Goal: Transaction & Acquisition: Purchase product/service

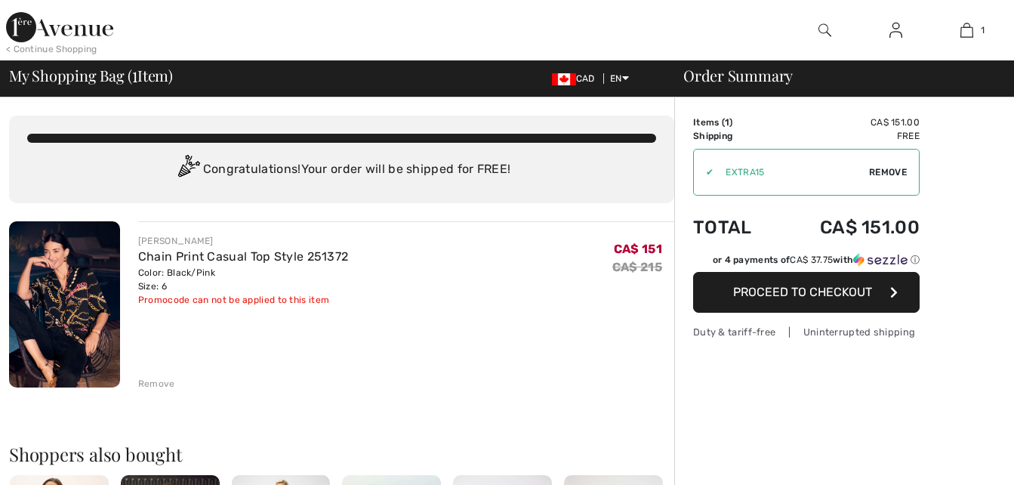
checkbox input "true"
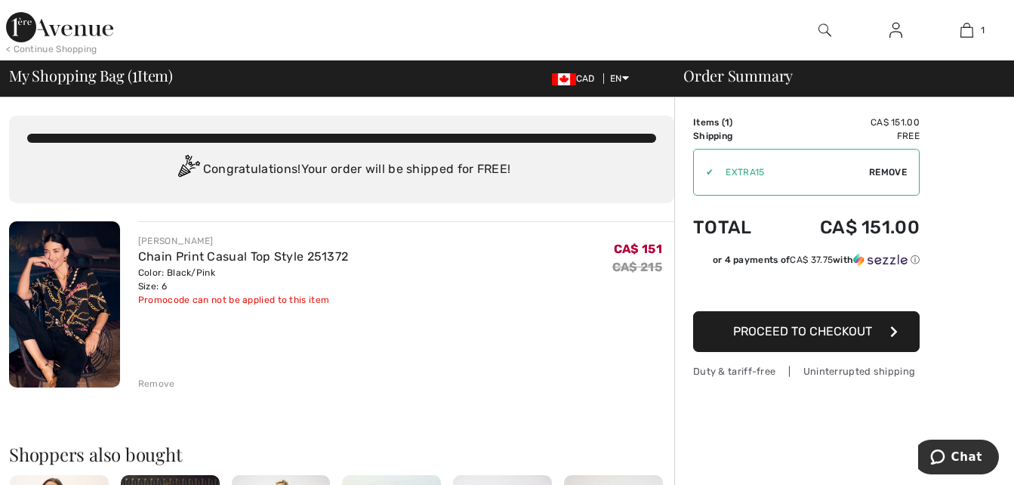
click at [798, 328] on span "Proceed to Checkout" at bounding box center [802, 331] width 139 height 14
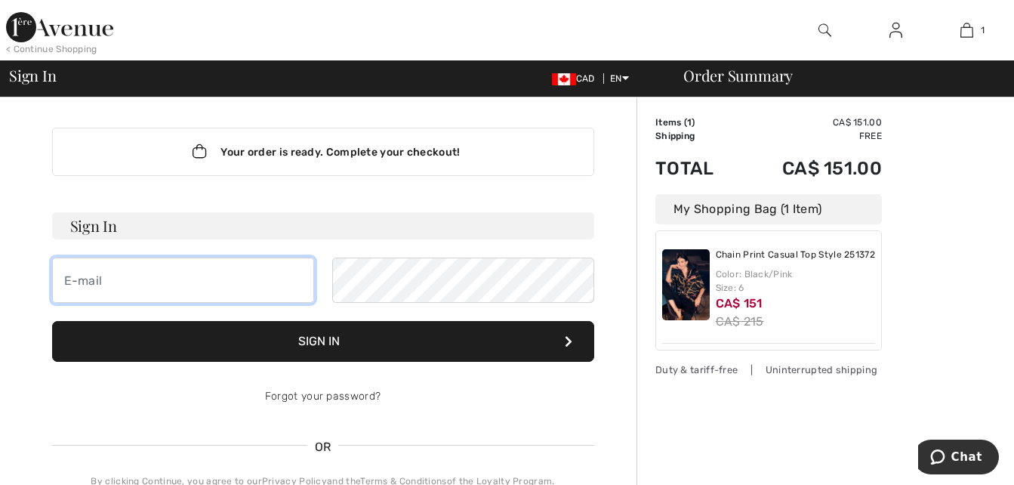
type input "rocket@vaxxine.com"
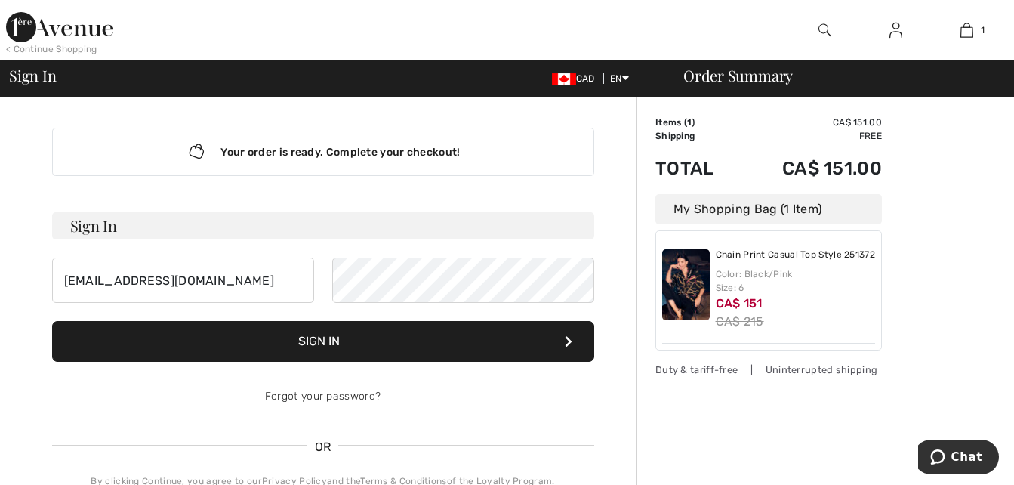
click at [798, 328] on div "CA$ 215" at bounding box center [796, 322] width 160 height 18
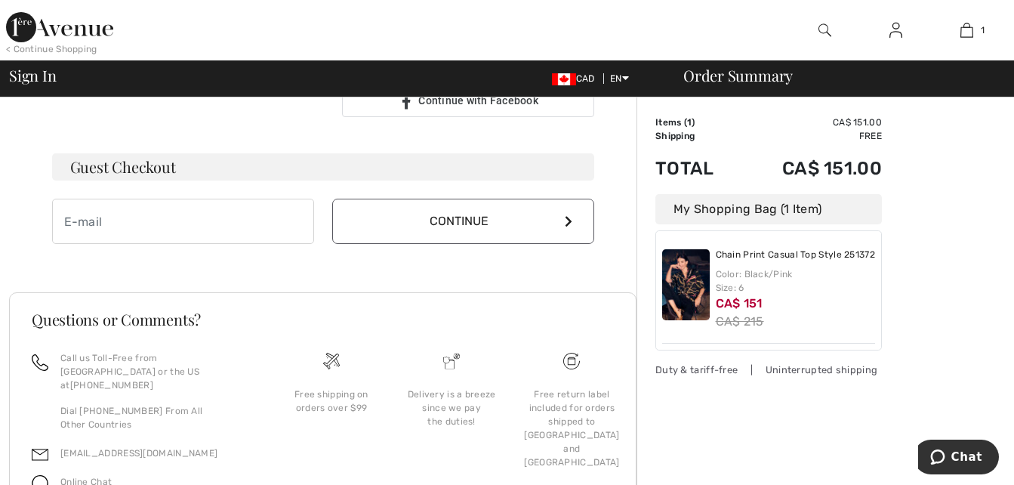
scroll to position [423, 0]
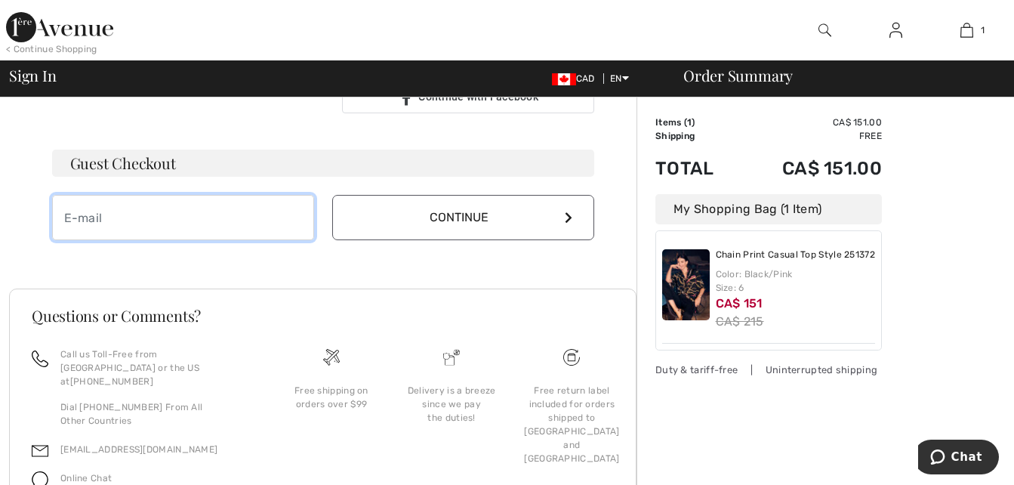
click at [178, 214] on input "email" at bounding box center [183, 217] width 262 height 45
type input "rocket@vaxxine.com"
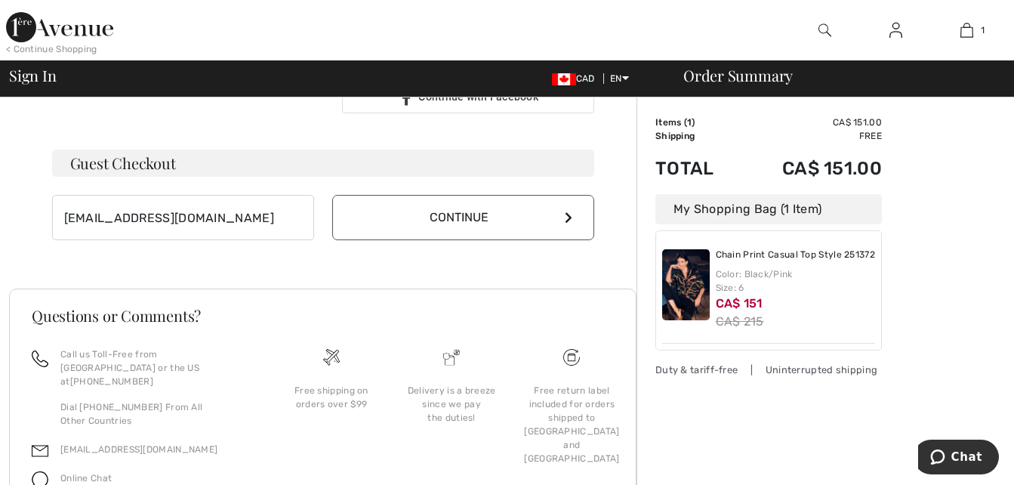
click at [566, 214] on icon at bounding box center [569, 217] width 8 height 12
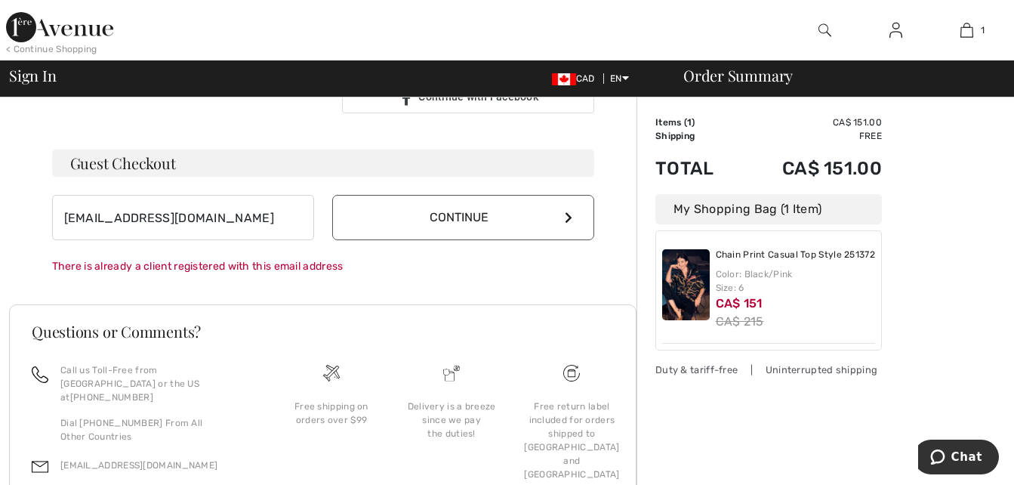
click at [566, 214] on icon at bounding box center [569, 217] width 8 height 12
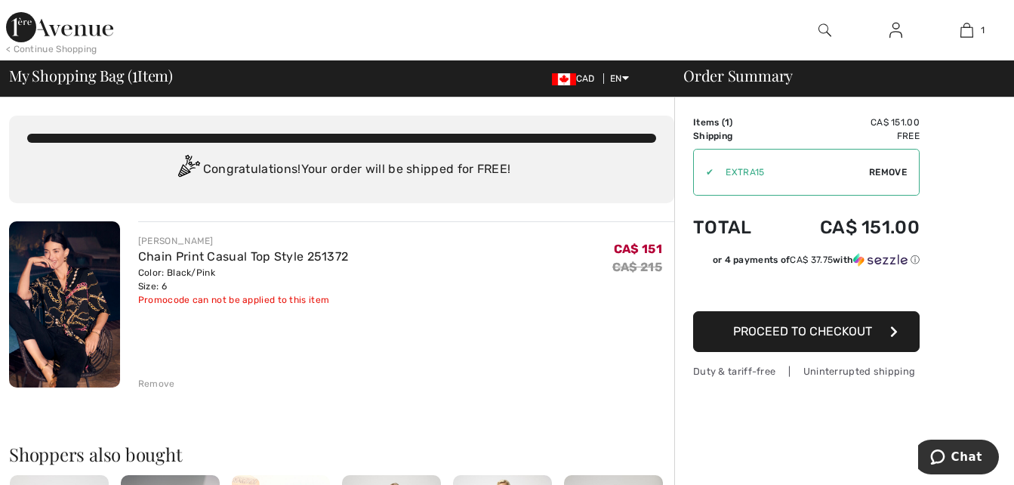
click at [881, 174] on span "Remove" at bounding box center [888, 172] width 38 height 14
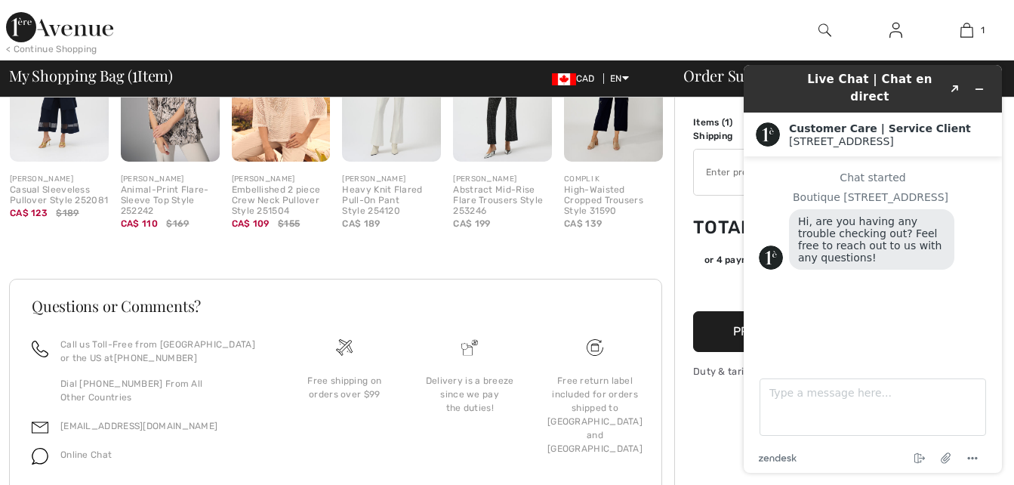
scroll to position [483, 0]
